Goal: Information Seeking & Learning: Learn about a topic

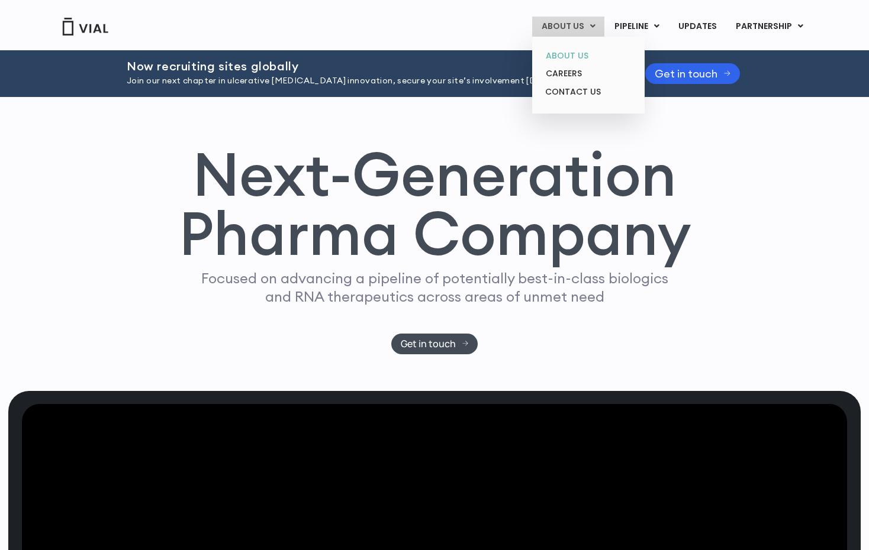
click at [567, 55] on link "ABOUT US" at bounding box center [588, 56] width 104 height 18
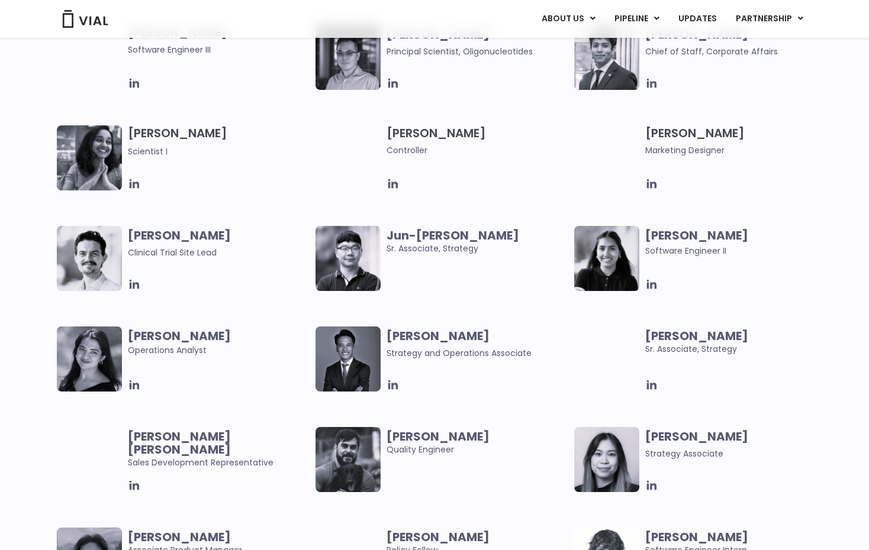
scroll to position [2074, 0]
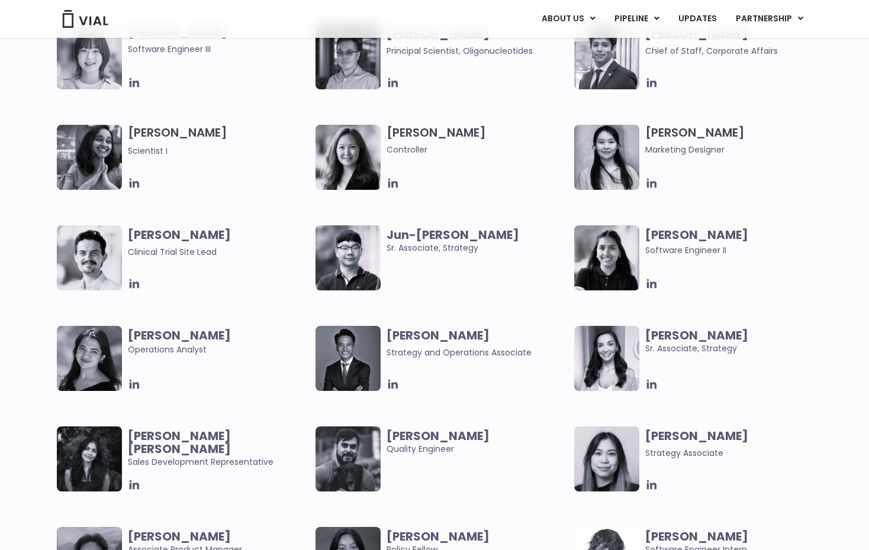
click at [446, 235] on b "Jun-Goo Kwak" at bounding box center [452, 235] width 133 height 17
drag, startPoint x: 477, startPoint y: 231, endPoint x: 388, endPoint y: 237, distance: 90.1
click at [388, 237] on span "Jun-Goo Kwak" at bounding box center [477, 234] width 182 height 13
copy b "Jun-Goo Kwak"
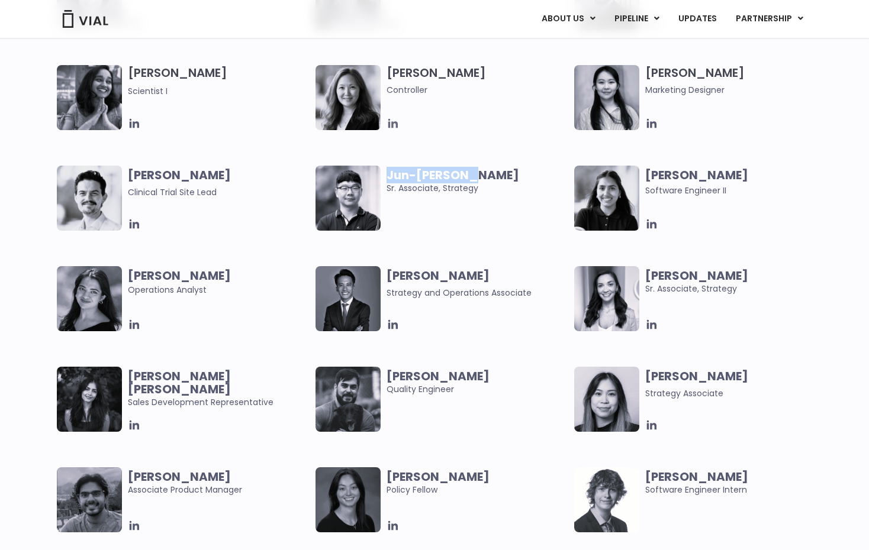
scroll to position [2161, 0]
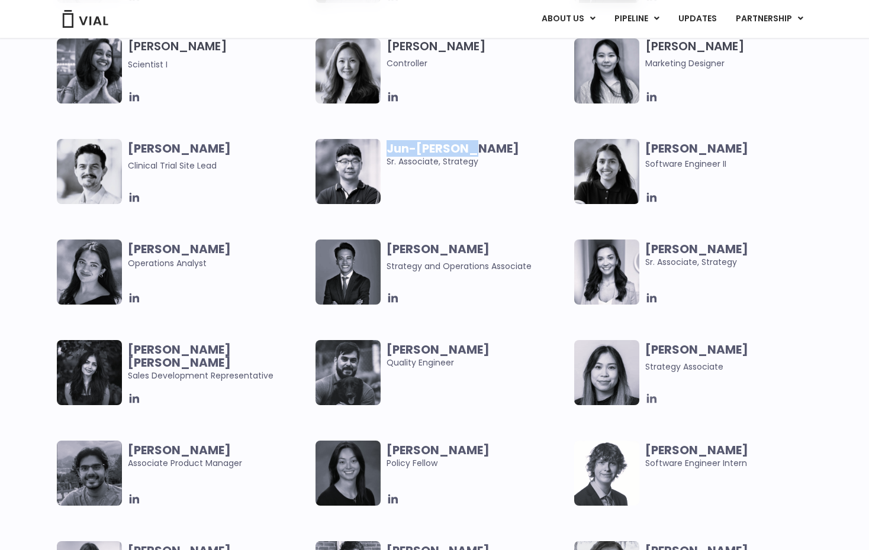
click at [652, 398] on icon at bounding box center [651, 398] width 9 height 9
click at [801, 177] on div "Tanvi Saini Software Engineer II" at bounding box center [739, 171] width 188 height 65
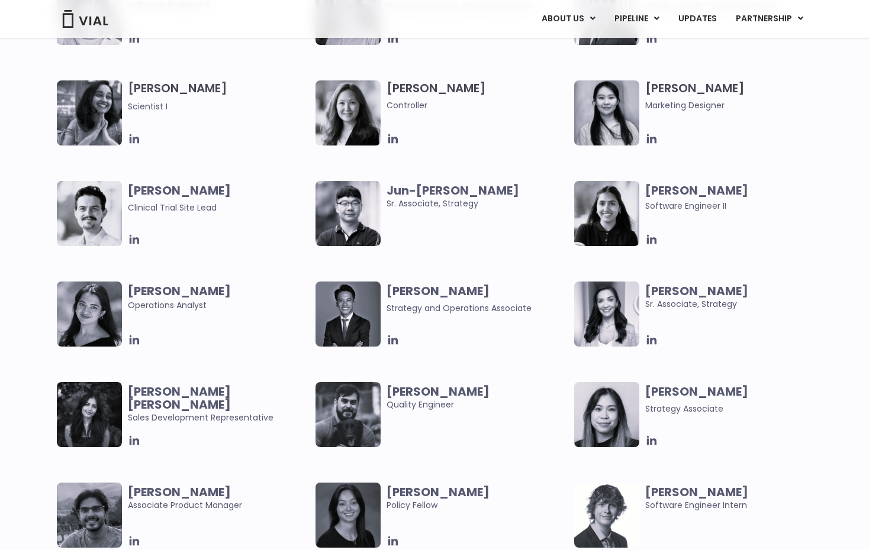
scroll to position [2119, 0]
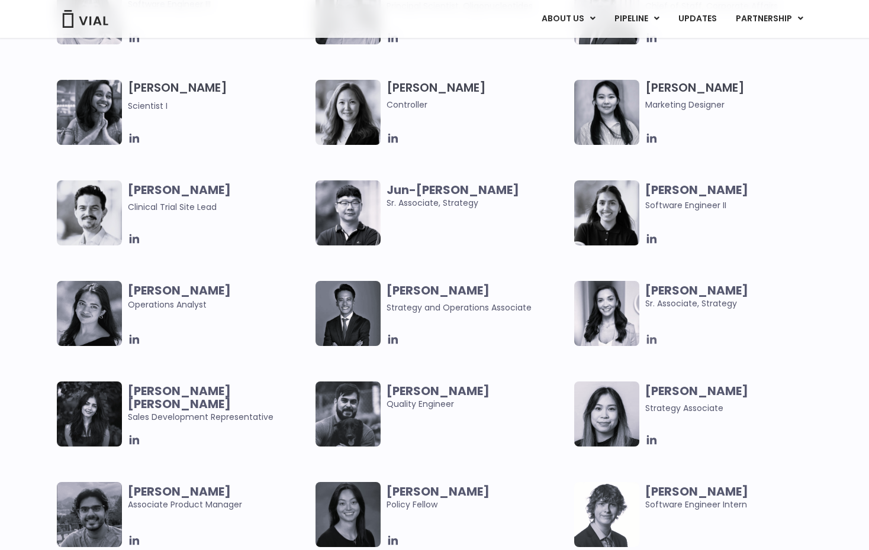
click at [648, 340] on icon at bounding box center [651, 339] width 9 height 9
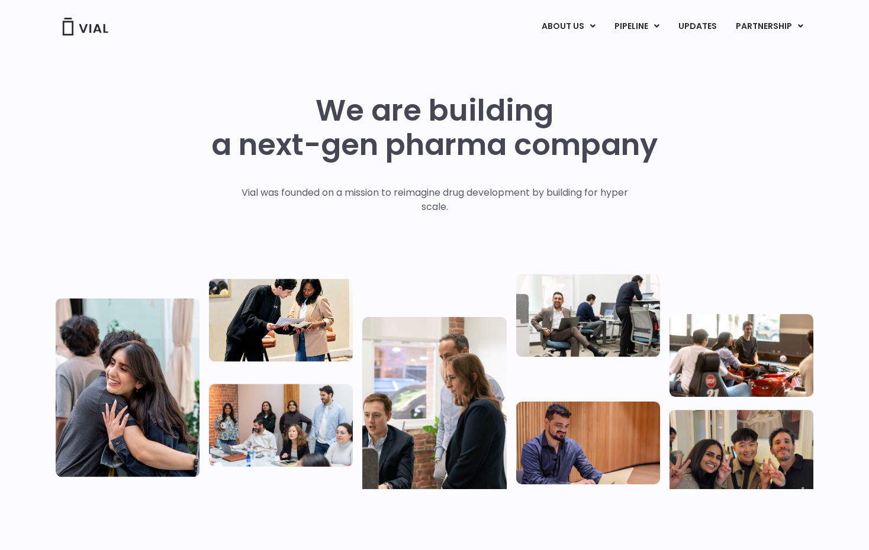
scroll to position [0, 0]
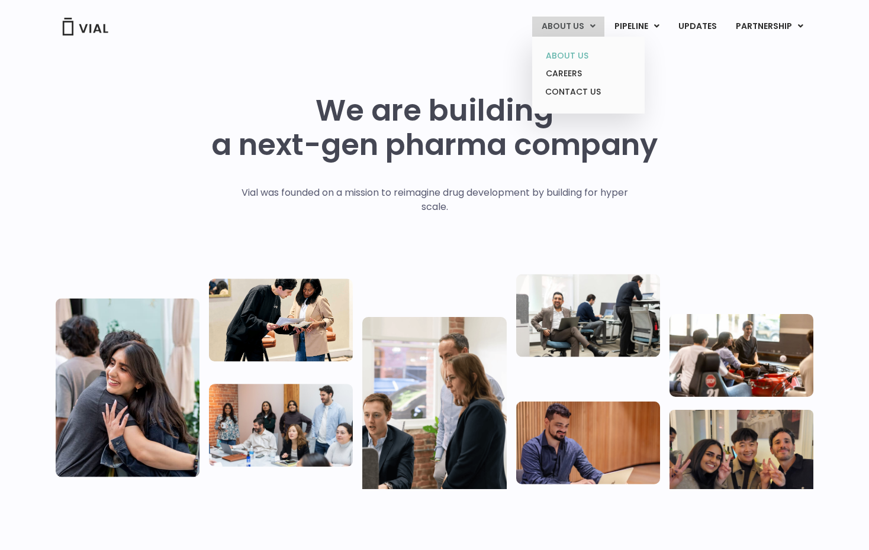
click at [572, 54] on link "ABOUT US" at bounding box center [588, 56] width 104 height 18
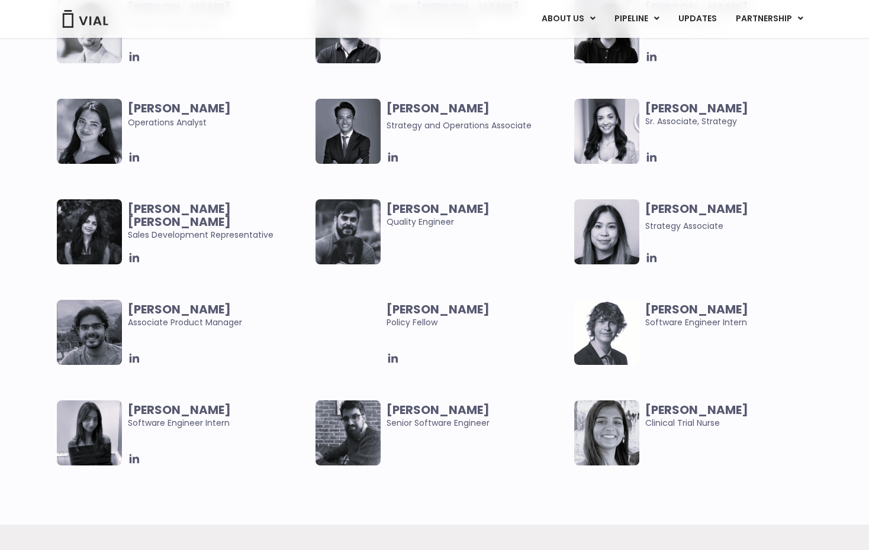
scroll to position [2173, 0]
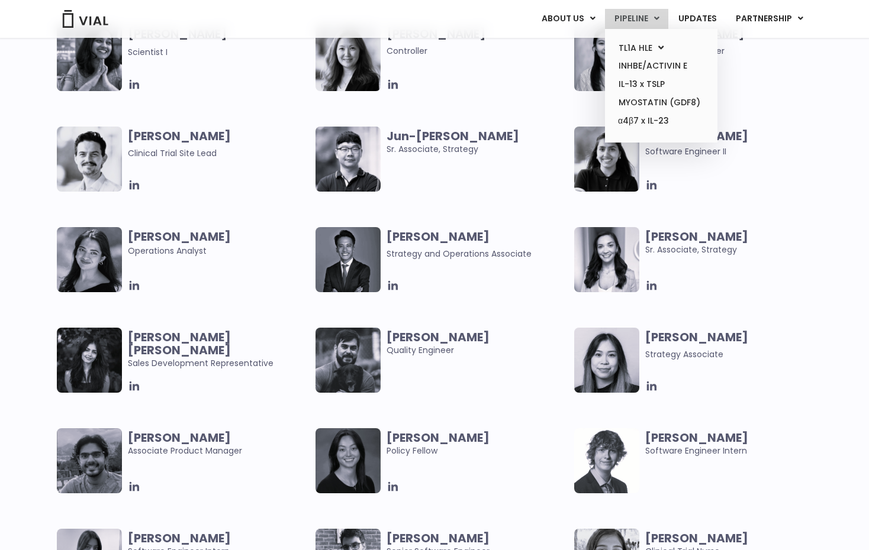
click at [637, 15] on link "PIPELINE" at bounding box center [636, 19] width 63 height 20
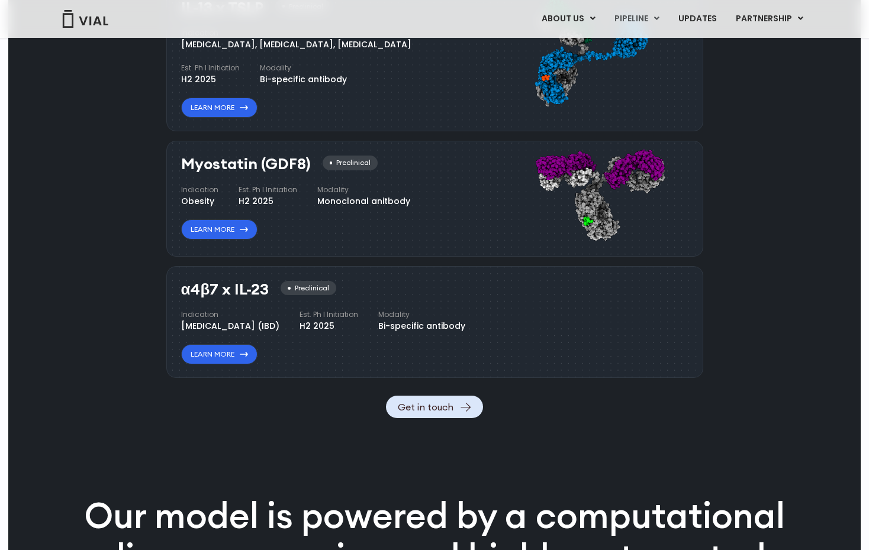
scroll to position [1069, 0]
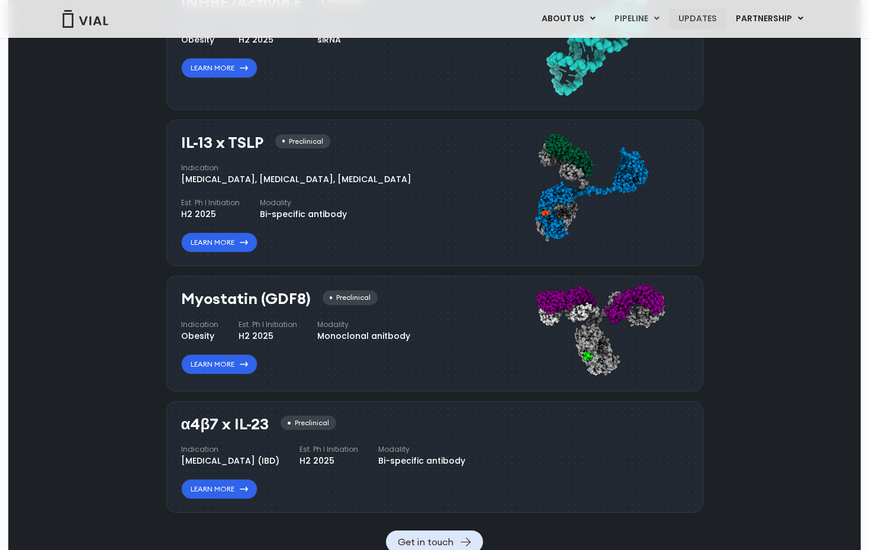
click at [701, 24] on link "UPDATES" at bounding box center [697, 19] width 57 height 20
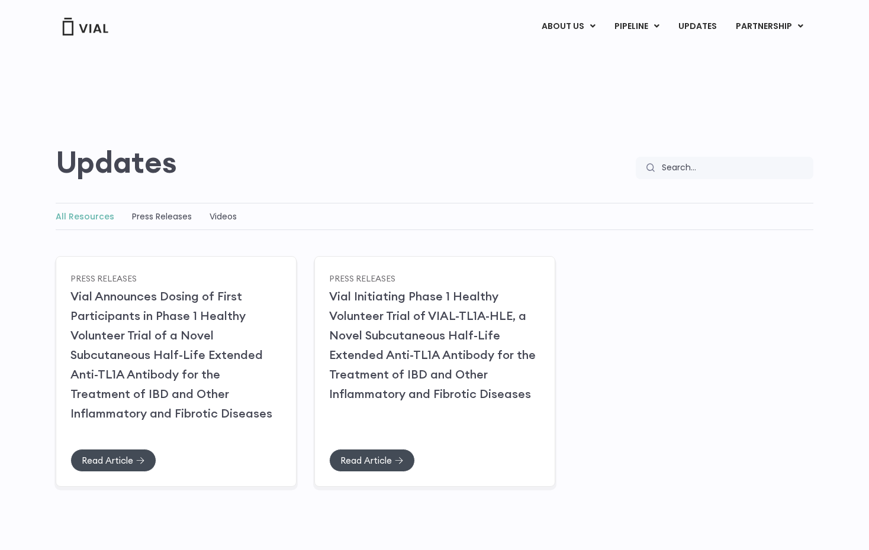
click at [647, 370] on div "Press Releases Vial Announces Dosing of First Participants in Phase 1 Healthy V…" at bounding box center [434, 369] width 757 height 231
click at [95, 31] on img at bounding box center [85, 27] width 47 height 18
